Goal: Task Accomplishment & Management: Manage account settings

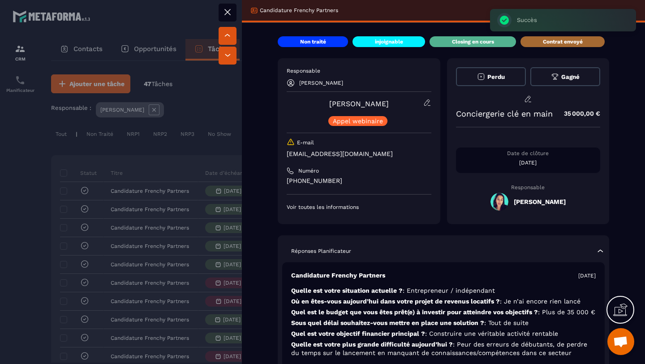
scroll to position [0, 26]
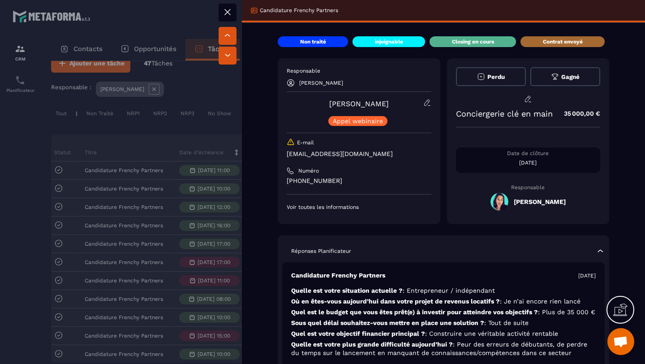
click at [228, 9] on icon at bounding box center [227, 12] width 11 height 11
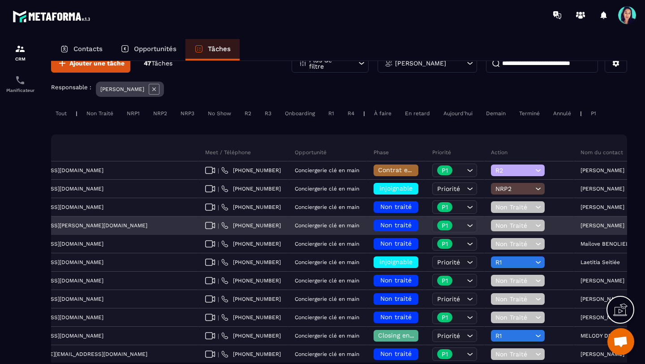
scroll to position [0, 282]
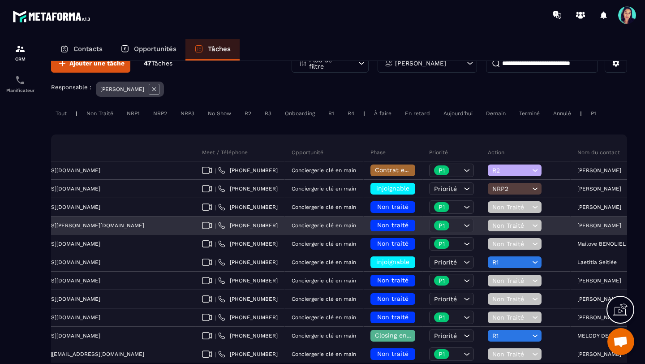
click at [377, 225] on span "Non traité" at bounding box center [392, 224] width 31 height 7
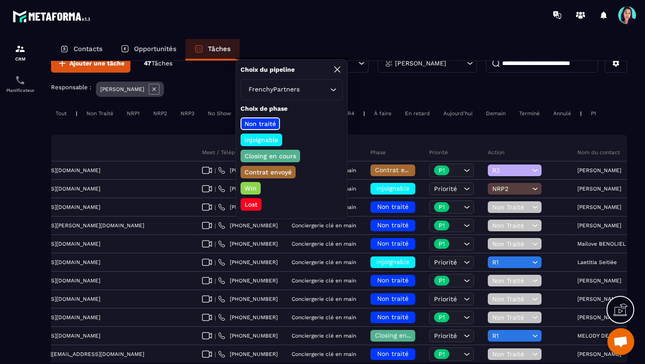
click at [287, 155] on p "Closing en cours" at bounding box center [270, 155] width 54 height 9
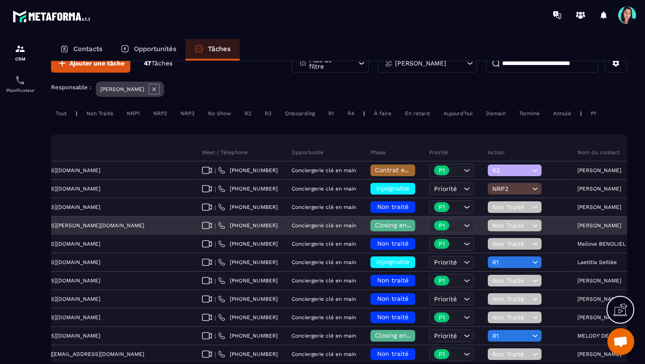
click at [531, 223] on icon at bounding box center [535, 225] width 9 height 9
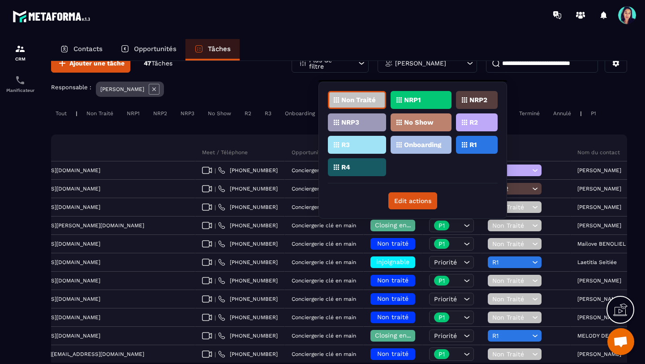
click at [485, 143] on div "R1" at bounding box center [477, 145] width 42 height 18
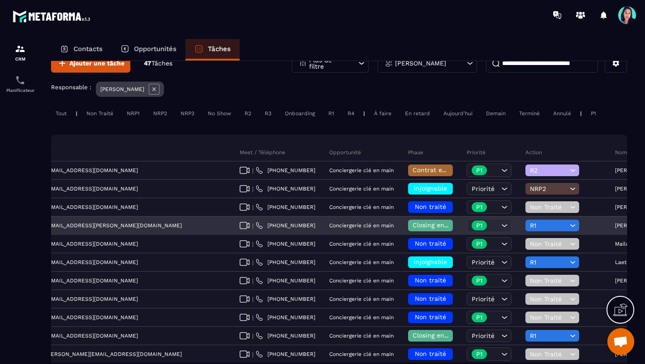
scroll to position [0, 252]
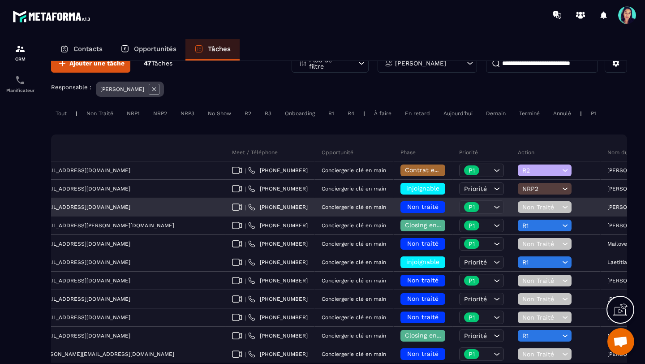
click at [407, 208] on span "Non traité" at bounding box center [422, 206] width 31 height 7
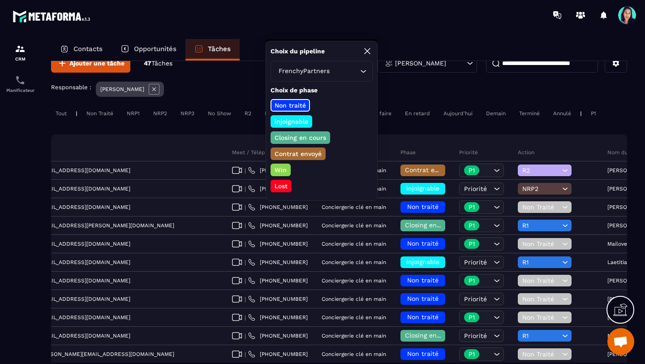
click at [285, 184] on p "Lost" at bounding box center [281, 185] width 16 height 9
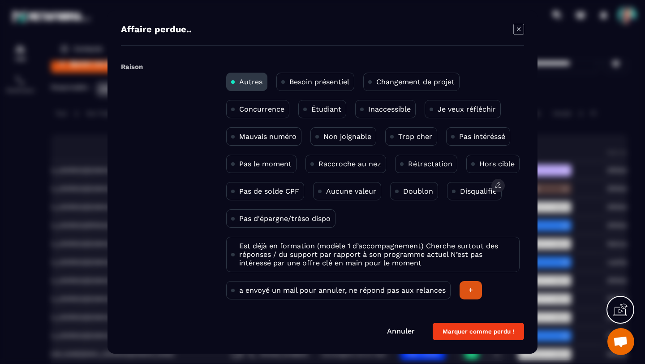
click at [472, 194] on p "Disqualifié" at bounding box center [478, 191] width 37 height 9
click at [463, 334] on button "Marquer comme perdu !" at bounding box center [478, 330] width 91 height 17
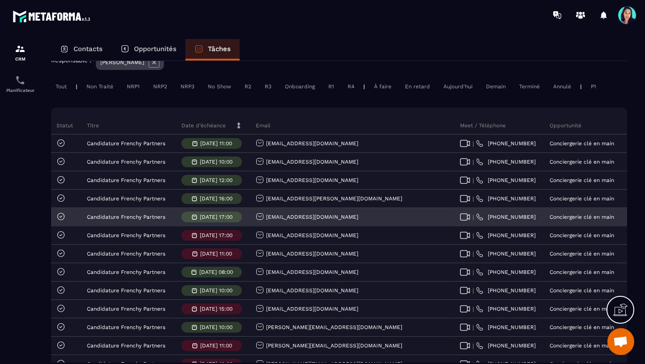
scroll to position [0, 0]
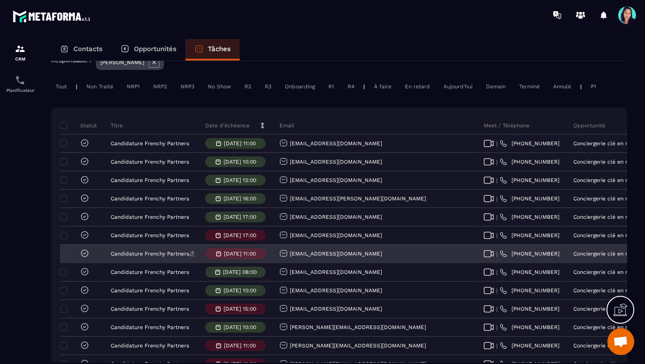
click at [150, 253] on p "Candidature Frenchy Partners" at bounding box center [150, 253] width 78 height 6
